Goal: Task Accomplishment & Management: Manage account settings

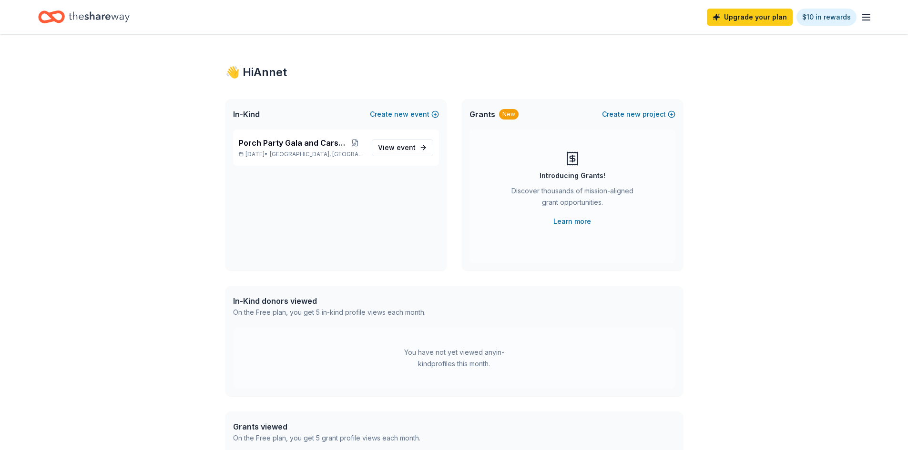
click at [866, 19] on icon "button" at bounding box center [865, 16] width 11 height 11
click at [516, 65] on div "👋 Hi Annet" at bounding box center [453, 72] width 457 height 15
click at [68, 15] on div "Home" at bounding box center [83, 17] width 91 height 22
click at [52, 18] on icon "Home" at bounding box center [56, 17] width 15 height 10
click at [110, 29] on div "Upgrade your plan $10 in rewards" at bounding box center [454, 17] width 908 height 34
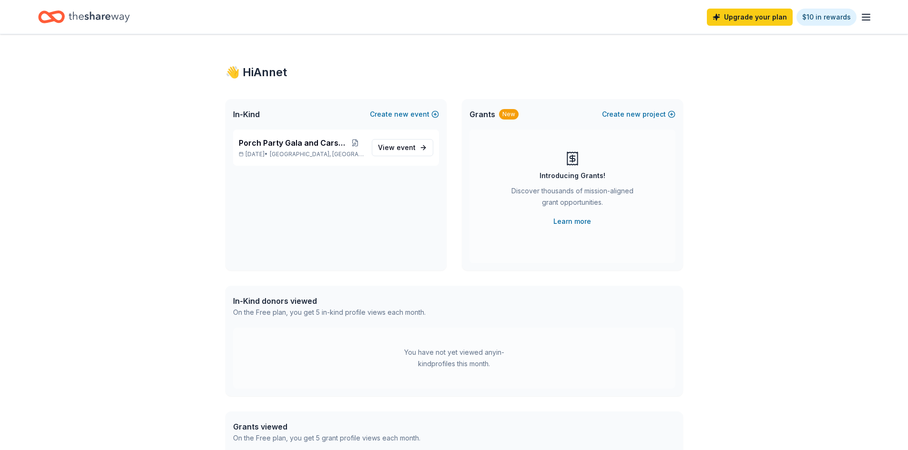
click at [103, 21] on icon "Home" at bounding box center [99, 17] width 61 height 20
click at [67, 15] on div "Home" at bounding box center [83, 17] width 91 height 22
click at [43, 7] on icon "Home" at bounding box center [51, 17] width 27 height 22
click at [390, 155] on link "View event" at bounding box center [402, 147] width 61 height 17
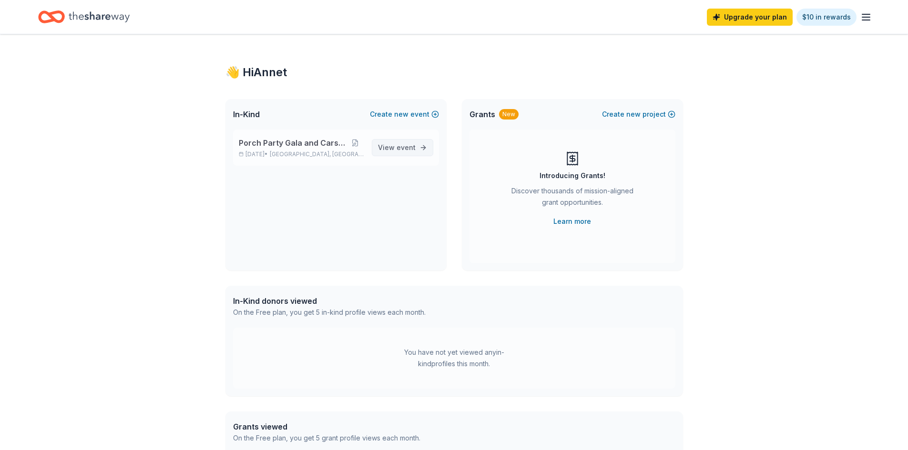
click at [407, 145] on span "event" at bounding box center [405, 147] width 19 height 8
click at [394, 143] on span "View event" at bounding box center [397, 147] width 38 height 11
click at [370, 144] on div "Porch Party Gala and Carshow [DATE] • [GEOGRAPHIC_DATA], [GEOGRAPHIC_DATA] View…" at bounding box center [336, 148] width 206 height 36
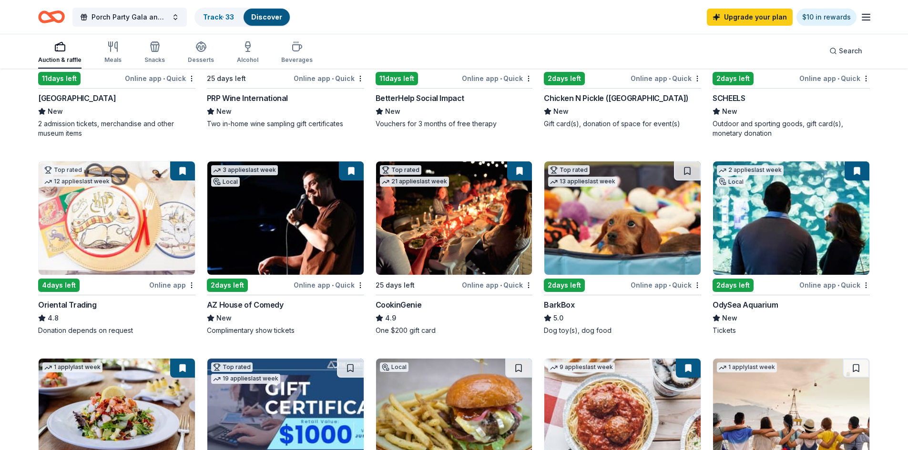
scroll to position [286, 0]
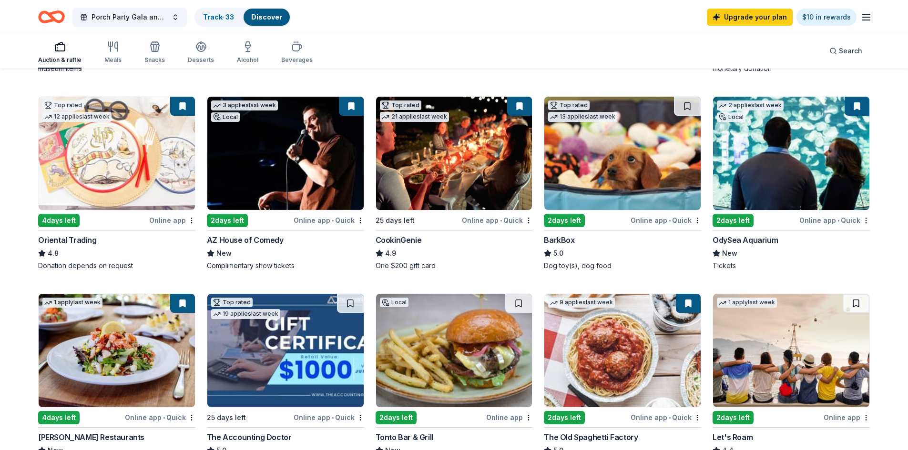
click at [403, 242] on div "CookinGenie" at bounding box center [398, 239] width 46 height 11
click at [617, 210] on img at bounding box center [622, 153] width 156 height 113
click at [403, 236] on div "CookinGenie" at bounding box center [398, 239] width 46 height 11
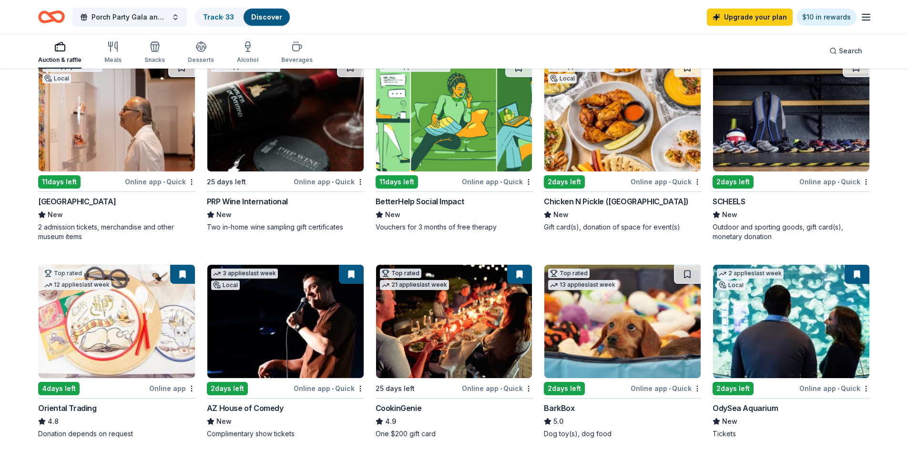
scroll to position [48, 0]
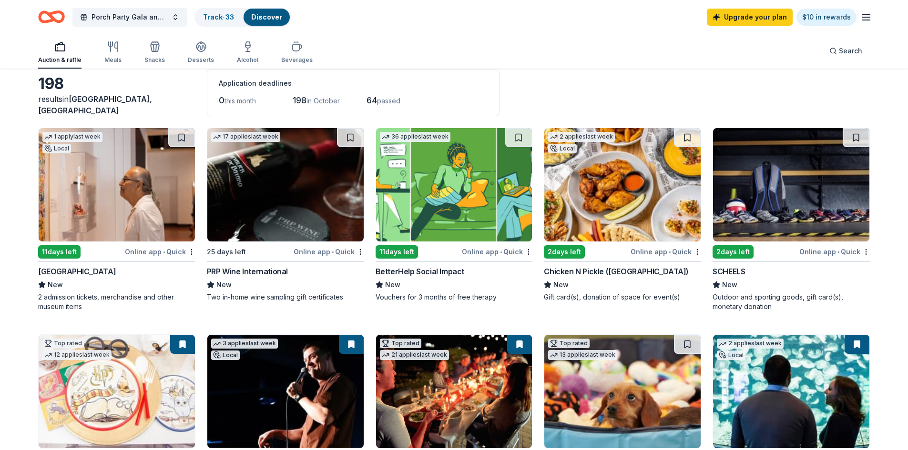
click at [870, 17] on icon "button" at bounding box center [865, 16] width 11 height 11
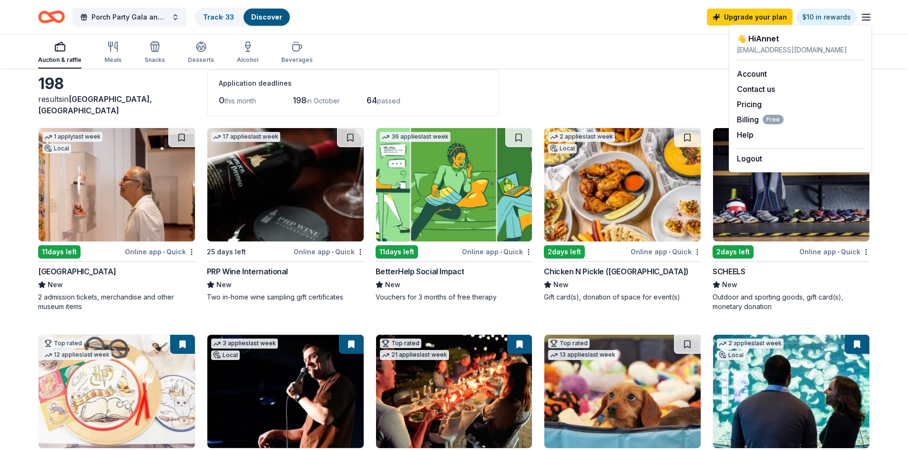
click at [639, 39] on div "Auction & raffle Meals Snacks Desserts Alcohol Beverages Search" at bounding box center [453, 50] width 831 height 35
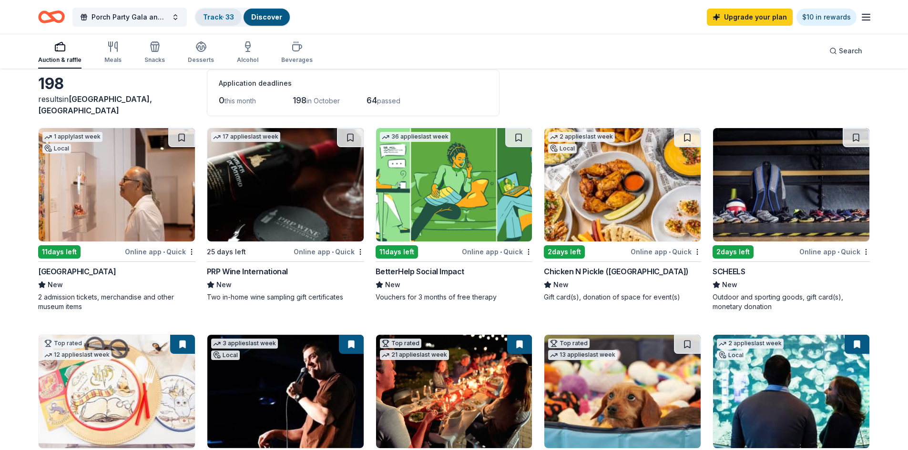
click at [214, 19] on link "Track · 33" at bounding box center [218, 17] width 31 height 8
click at [209, 20] on link "Track · 33" at bounding box center [218, 17] width 31 height 8
click at [205, 11] on div "Track · 33" at bounding box center [218, 17] width 46 height 17
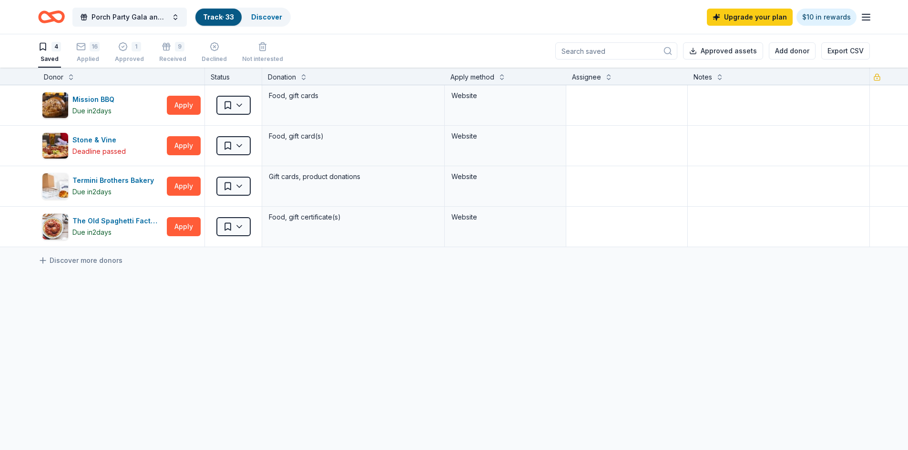
click at [112, 59] on div "4 Saved 16 Applied 1 Approved 9 Received Declined Not interested" at bounding box center [160, 53] width 245 height 30
click at [127, 59] on div "Approved" at bounding box center [129, 59] width 29 height 8
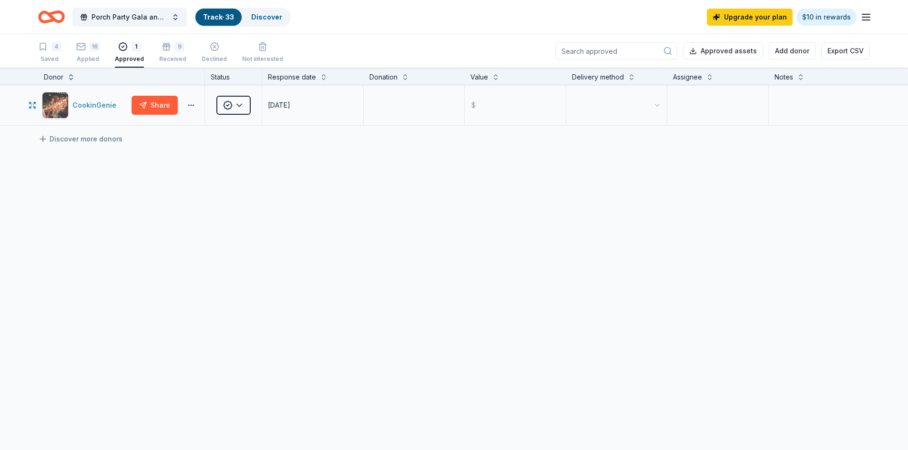
click at [103, 101] on div "CookinGenie" at bounding box center [96, 105] width 48 height 11
click at [660, 106] on html "Porch Party Gala and Carshow Track · 33 Discover Upgrade your plan $10 in rewar…" at bounding box center [454, 225] width 908 height 450
click at [659, 106] on html "Porch Party Gala and Carshow Track · 33 Discover Upgrade your plan $10 in rewar…" at bounding box center [454, 225] width 908 height 450
click at [386, 105] on textarea at bounding box center [413, 105] width 99 height 38
click at [491, 113] on input "text" at bounding box center [514, 105] width 99 height 38
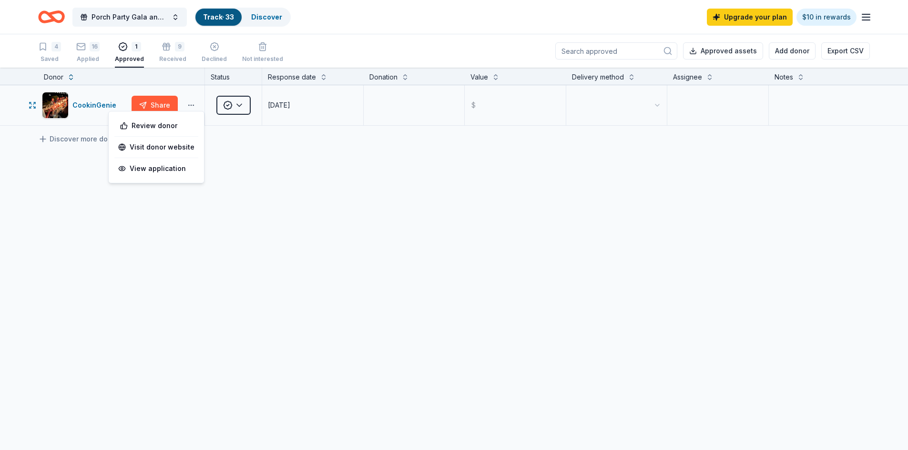
click at [189, 108] on button "button" at bounding box center [191, 105] width 19 height 8
click at [166, 165] on div "View application" at bounding box center [156, 168] width 84 height 17
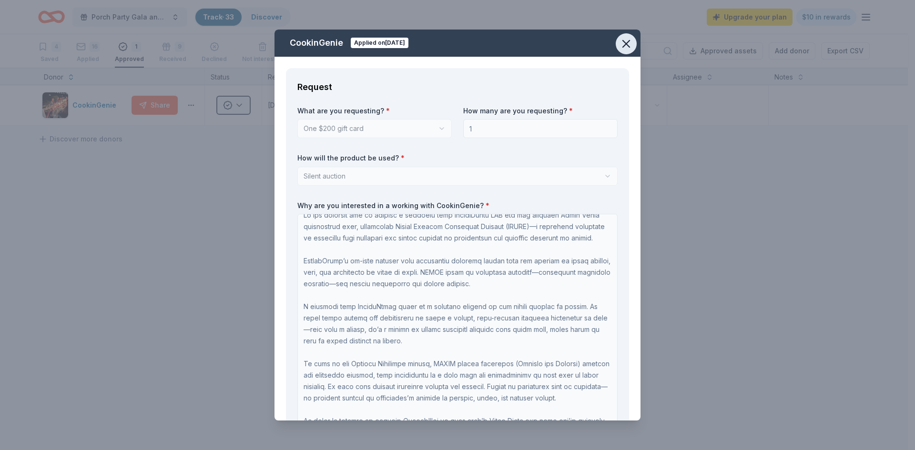
click at [626, 41] on icon "button" at bounding box center [625, 43] width 13 height 13
